Goal: Task Accomplishment & Management: Manage account settings

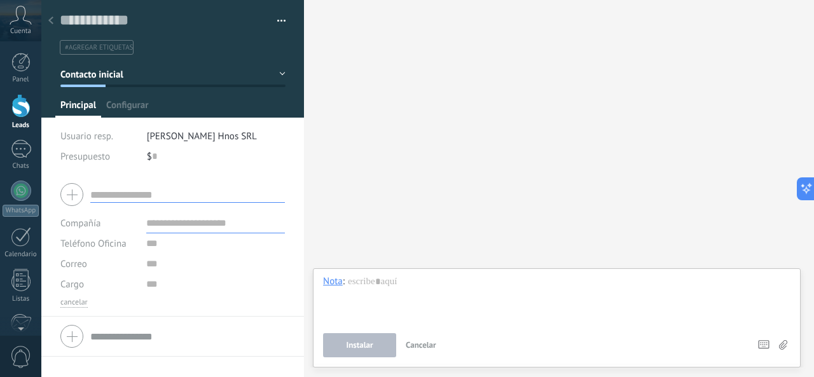
click at [71, 190] on div at bounding box center [172, 195] width 225 height 32
click at [155, 197] on input "text" at bounding box center [187, 195] width 195 height 16
type input "**********"
click at [113, 77] on span "Contacto inicial" at bounding box center [91, 75] width 63 height 12
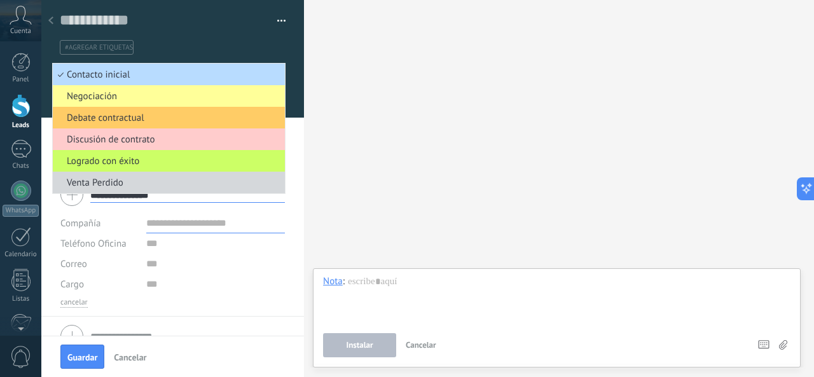
click at [126, 74] on span "Contacto inicial" at bounding box center [167, 75] width 228 height 12
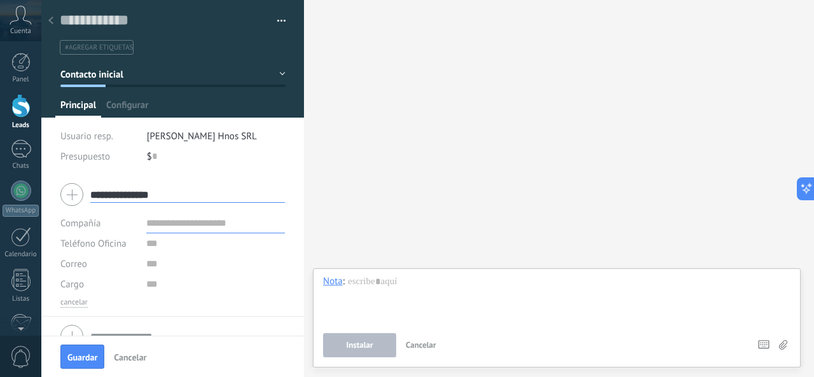
click at [55, 19] on div at bounding box center [51, 21] width 18 height 25
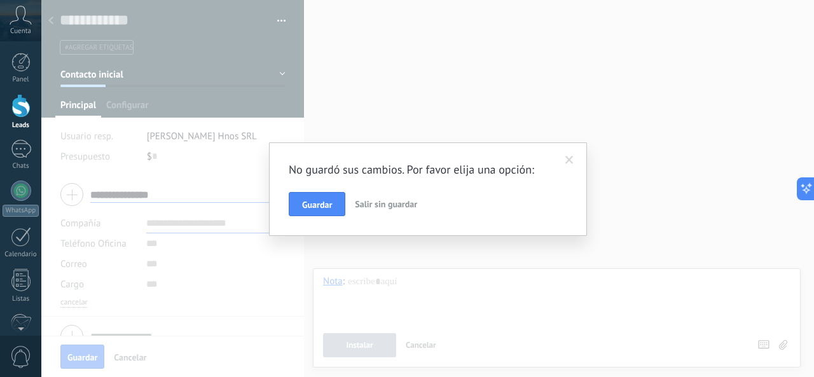
click at [379, 205] on span "Salir sin guardar" at bounding box center [386, 203] width 62 height 11
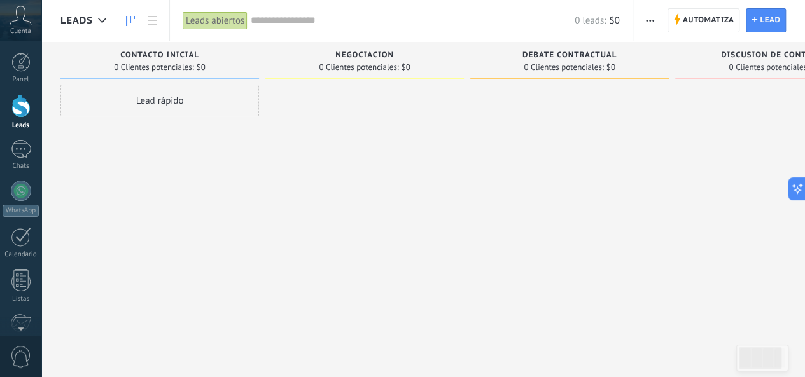
click at [134, 102] on div "Lead rápido" at bounding box center [159, 101] width 198 height 32
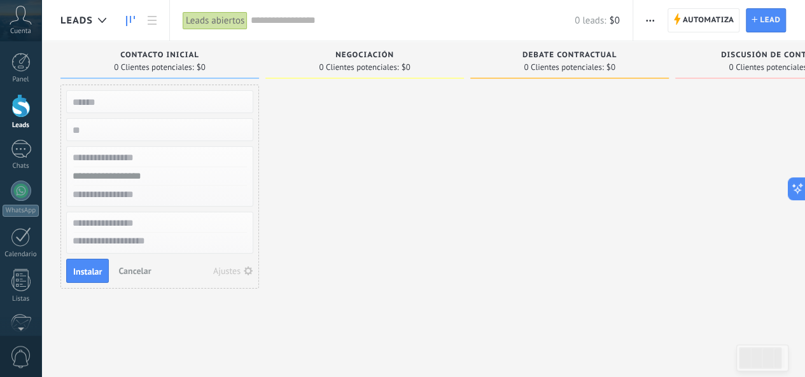
click at [239, 270] on div "Ajustes" at bounding box center [226, 271] width 27 height 9
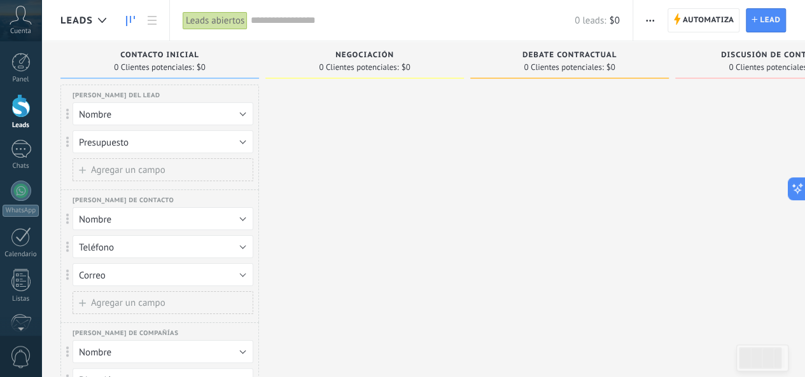
click at [333, 162] on div at bounding box center [364, 277] width 198 height 385
click at [693, 17] on span "Automatiza" at bounding box center [709, 20] width 52 height 23
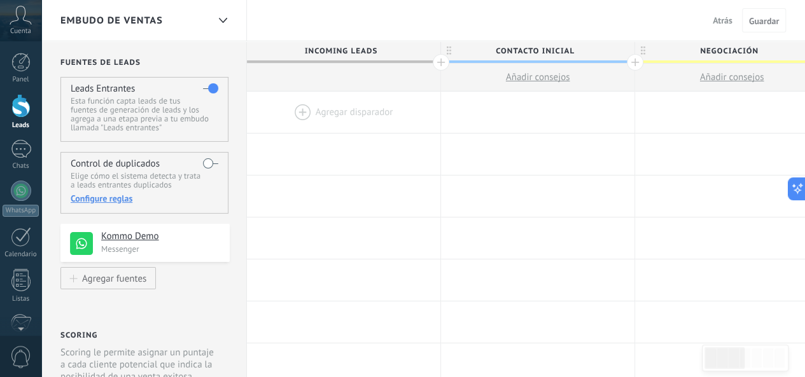
click at [151, 240] on h4 "Kommo Demo" at bounding box center [160, 236] width 119 height 13
click at [24, 156] on div at bounding box center [21, 149] width 20 height 18
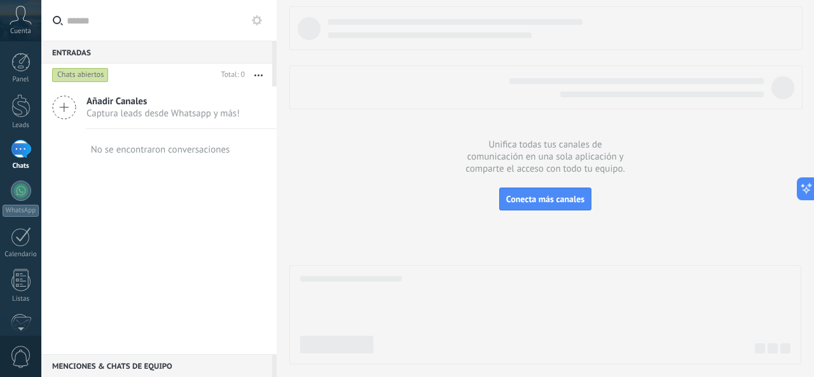
click at [161, 116] on span "Captura leads desde Whatsapp y más!" at bounding box center [163, 114] width 153 height 12
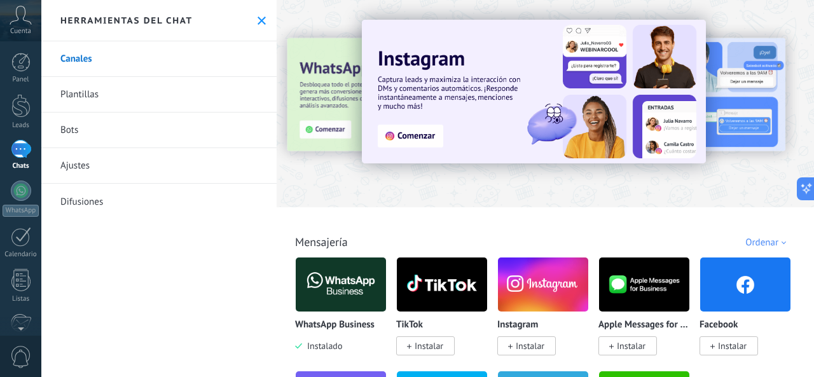
click at [258, 22] on use at bounding box center [262, 21] width 8 height 8
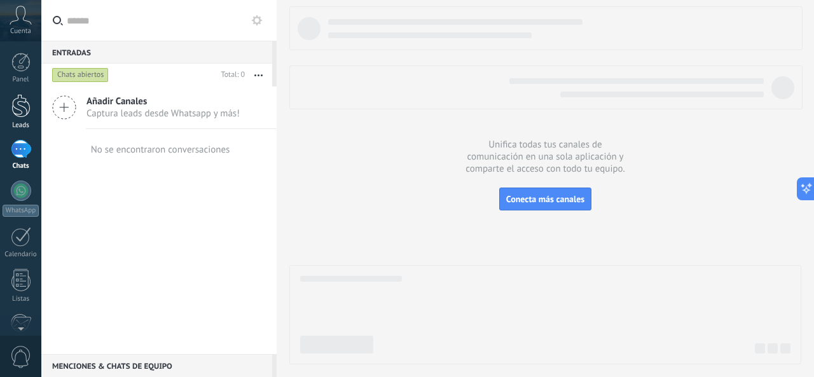
click at [23, 115] on div at bounding box center [20, 106] width 19 height 24
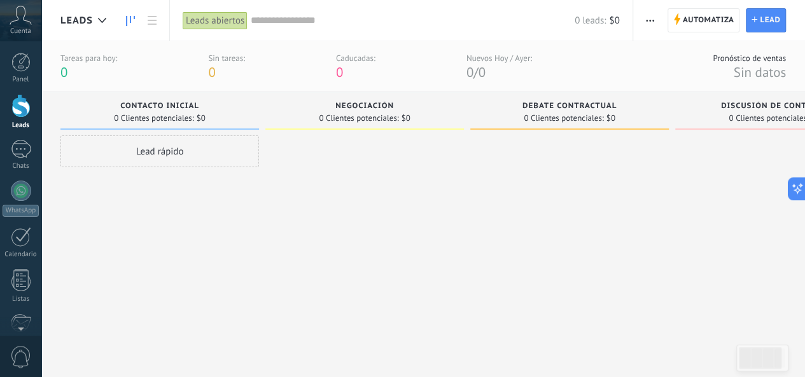
click at [23, 69] on div at bounding box center [20, 62] width 19 height 19
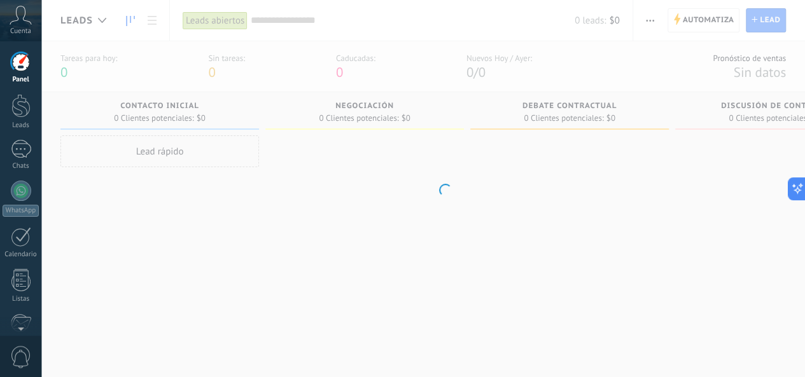
click at [31, 27] on span "Cuenta" at bounding box center [20, 31] width 21 height 8
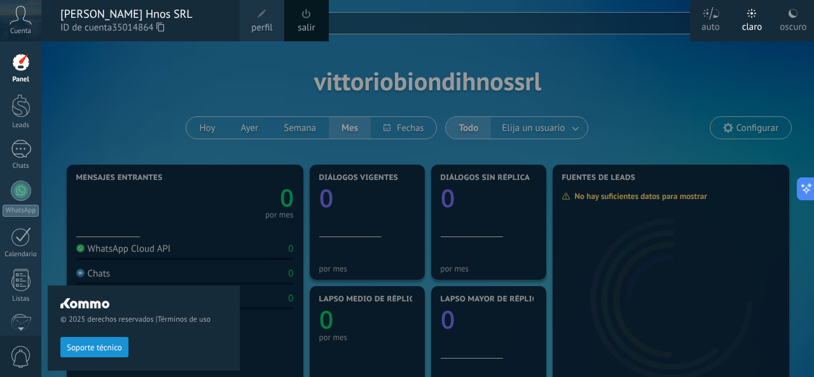
click at [126, 85] on div "© 2025 derechos reservados | Términos de uso Soporte técnico" at bounding box center [144, 209] width 192 height 336
click at [137, 64] on div "© 2025 derechos reservados | Términos de uso Soporte técnico" at bounding box center [144, 209] width 192 height 336
click at [18, 24] on icon at bounding box center [21, 15] width 22 height 19
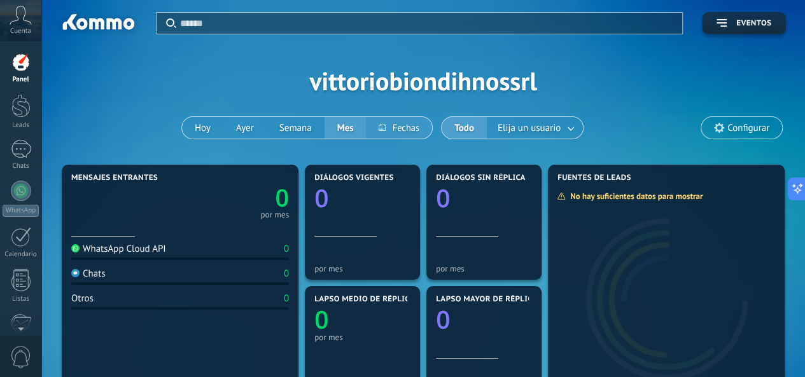
click at [420, 130] on button at bounding box center [399, 128] width 66 height 22
click at [552, 81] on div "Aplicar Eventos vittoriobiondihnossrl [PERSON_NAME] Semana Mes Todo Elija un us…" at bounding box center [422, 81] width 725 height 162
click at [538, 146] on div "Aplicar Eventos vittoriobiondihnossrl [PERSON_NAME] Semana Mes Todo Elija un us…" at bounding box center [422, 81] width 725 height 162
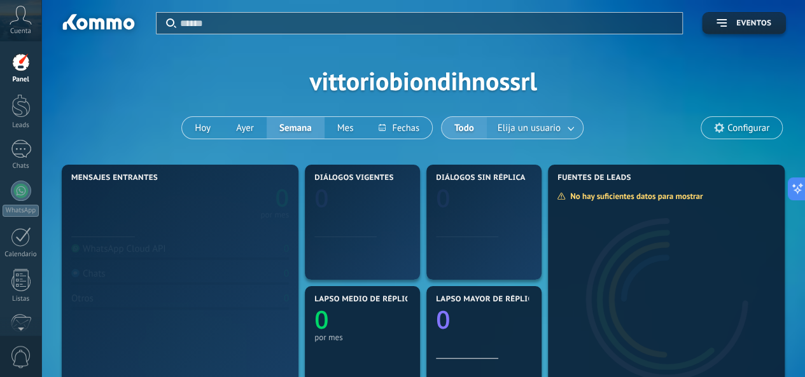
click at [546, 133] on span "Elija un usuario" at bounding box center [529, 128] width 68 height 17
click at [548, 127] on span "Elija un usuario" at bounding box center [529, 128] width 68 height 17
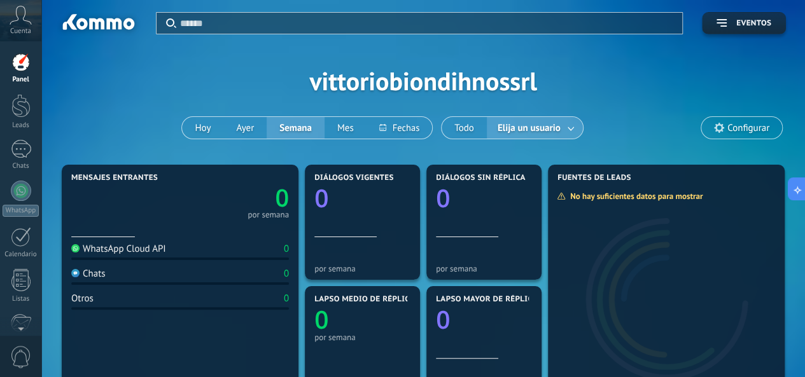
click at [555, 127] on span "Elija un usuario" at bounding box center [529, 128] width 68 height 17
click at [740, 130] on span "Configurar" at bounding box center [748, 128] width 42 height 11
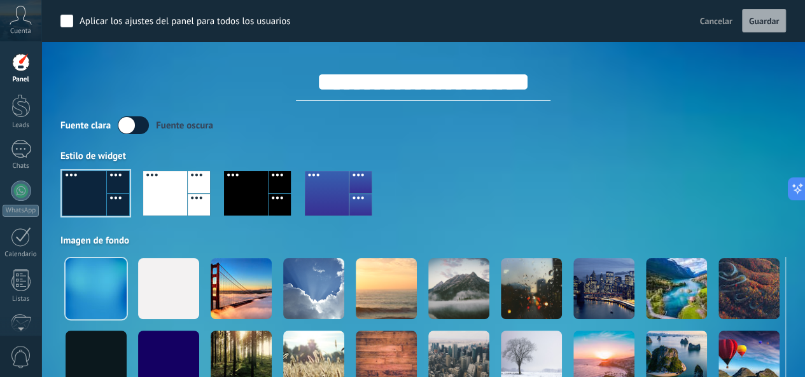
scroll to position [64, 0]
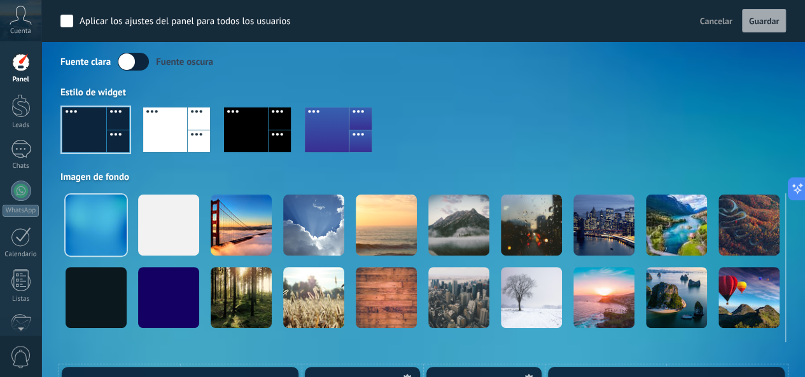
click at [253, 134] on div at bounding box center [246, 130] width 44 height 45
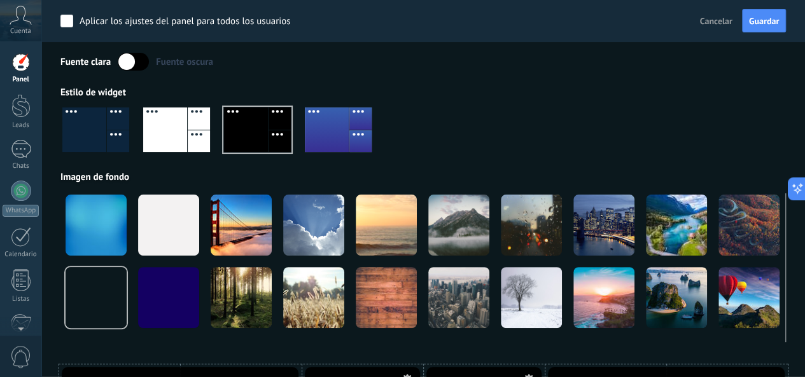
scroll to position [0, 0]
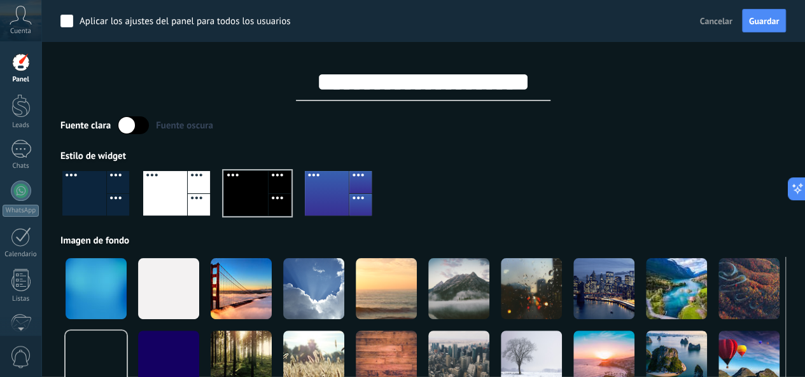
click at [168, 191] on div at bounding box center [165, 193] width 44 height 45
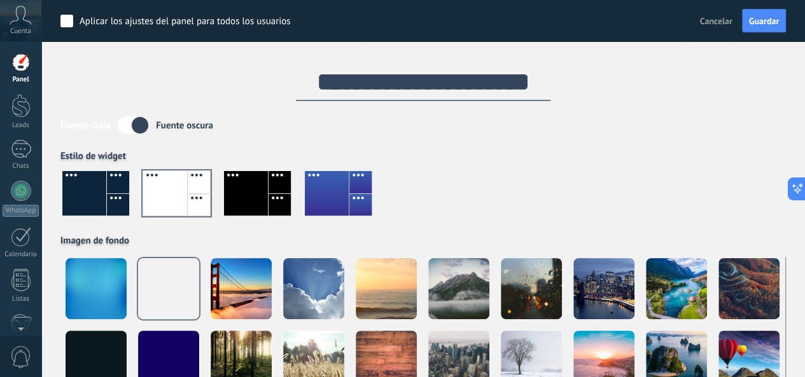
click at [327, 190] on div at bounding box center [327, 193] width 44 height 45
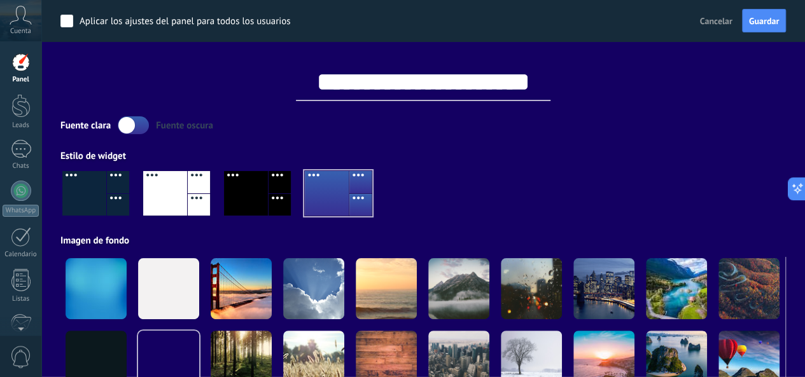
click at [104, 194] on div at bounding box center [84, 193] width 44 height 45
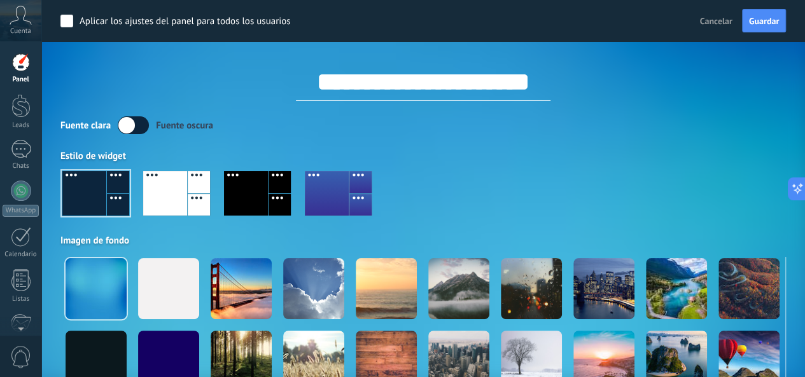
click at [22, 24] on icon at bounding box center [21, 15] width 22 height 19
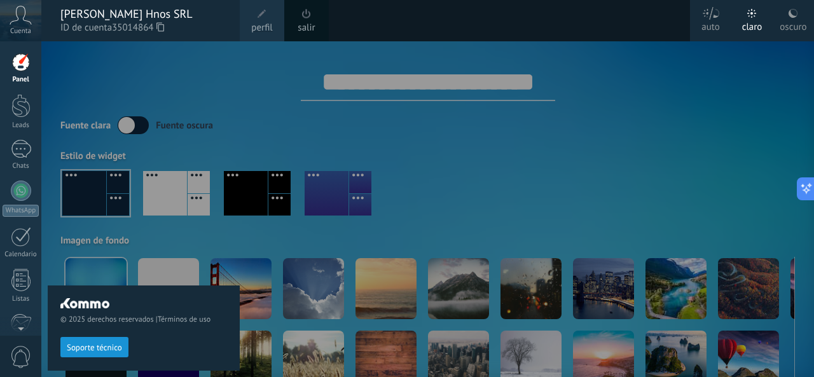
click at [25, 68] on div at bounding box center [20, 62] width 19 height 19
